Goal: Register for event/course

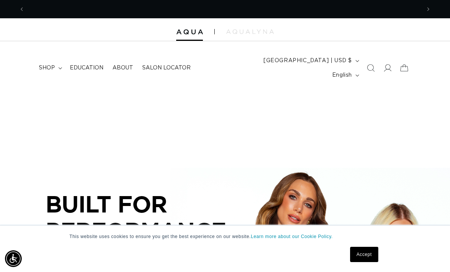
scroll to position [0, 395]
click at [80, 64] on span "Education" at bounding box center [87, 67] width 34 height 7
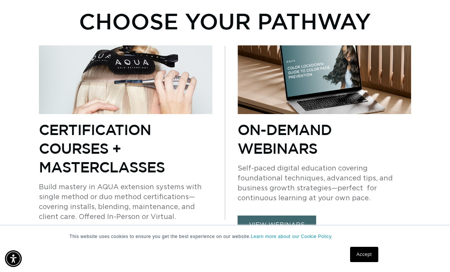
scroll to position [458, 0]
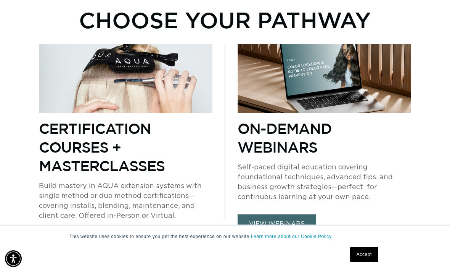
click at [74, 233] on link "view in person" at bounding box center [78, 243] width 78 height 20
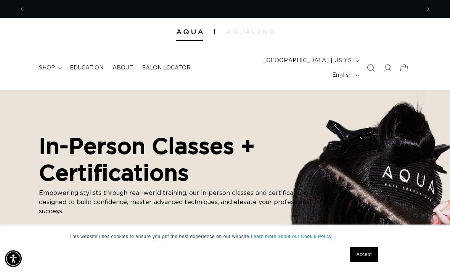
scroll to position [0, 791]
click at [373, 64] on icon "Search" at bounding box center [371, 68] width 8 height 8
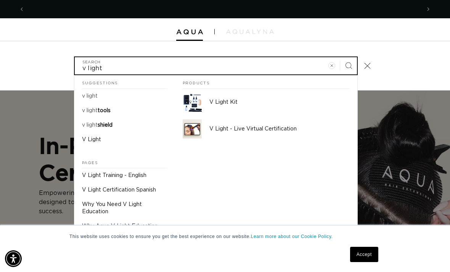
scroll to position [0, 395]
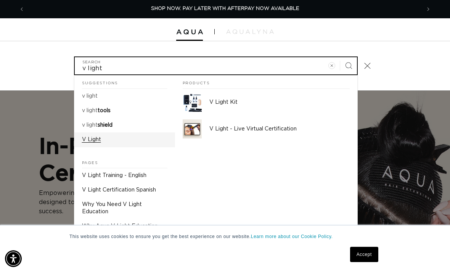
type input "v light"
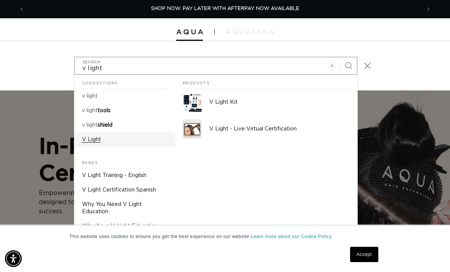
click at [94, 136] on p "V Light" at bounding box center [91, 139] width 19 height 7
click at [367, 62] on icon "Close" at bounding box center [366, 65] width 7 height 7
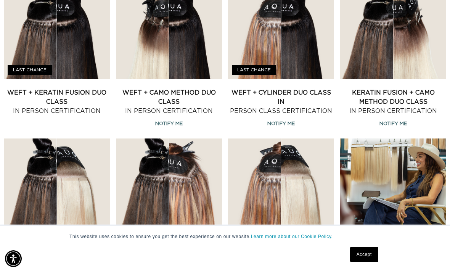
scroll to position [0, 791]
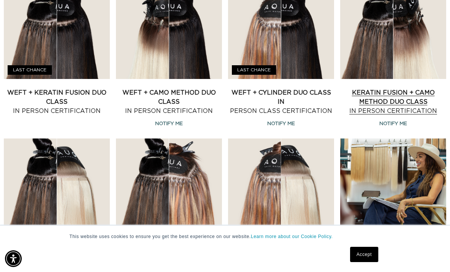
click at [416, 88] on link "Keratin Fusion + CAMO Method Duo Class In Person Certification" at bounding box center [393, 101] width 106 height 27
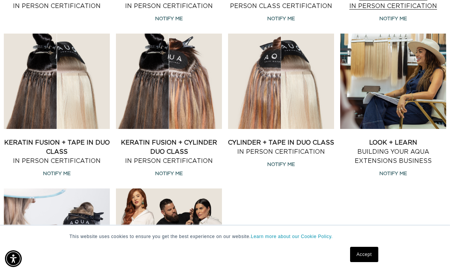
scroll to position [0, 0]
click at [367, 262] on link "Accept" at bounding box center [364, 253] width 28 height 15
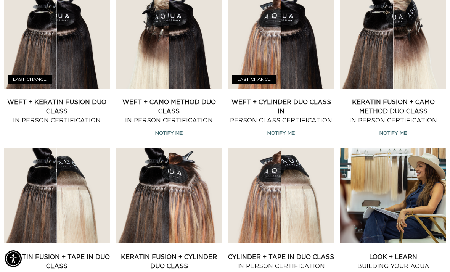
scroll to position [623, 0]
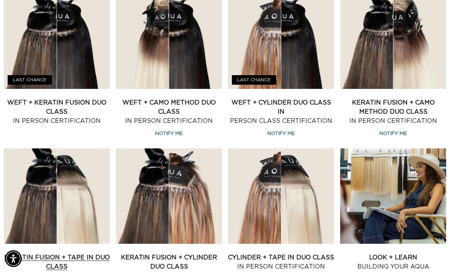
click at [17, 253] on link "Keratin Fusion + Tape in Duo Class In Person Certification" at bounding box center [57, 266] width 106 height 27
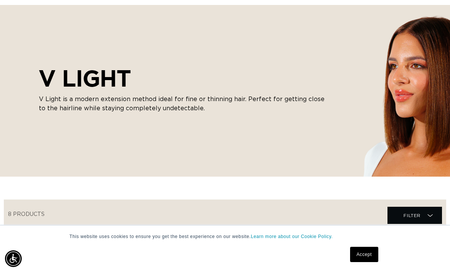
scroll to position [0, 395]
click at [280, 158] on div "V LIGHT V Light is a modern extension method ideal for fine or thinning hair. P…" at bounding box center [225, 90] width 450 height 171
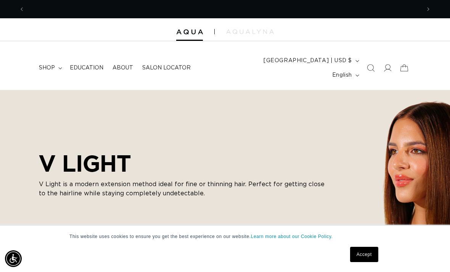
scroll to position [0, 0]
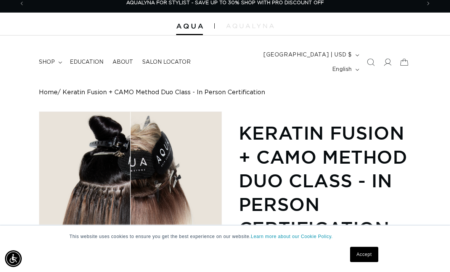
scroll to position [5, 0]
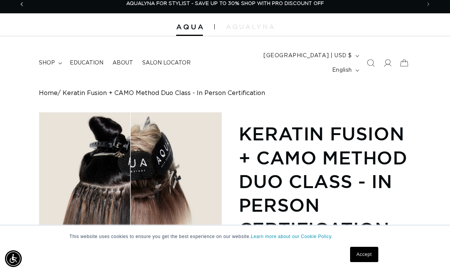
click at [29, 10] on button "Previous announcement" at bounding box center [21, 4] width 17 height 14
click at [21, 7] on icon "Previous announcement" at bounding box center [22, 4] width 3 height 8
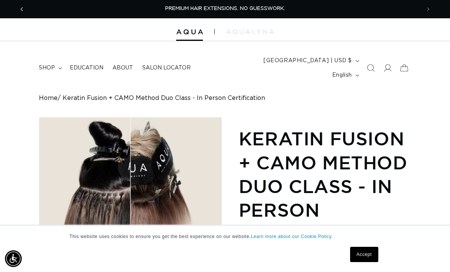
click at [21, 9] on icon "Previous announcement" at bounding box center [22, 9] width 3 height 8
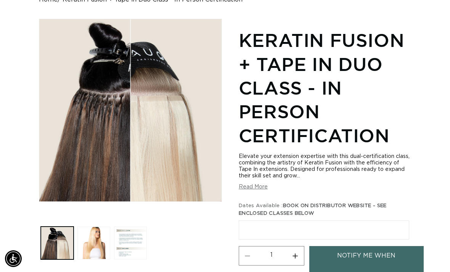
scroll to position [0, 791]
click at [132, 231] on button "Load image 3 in gallery view" at bounding box center [130, 242] width 33 height 33
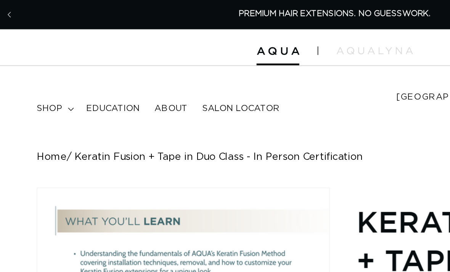
scroll to position [0, 0]
